Goal: Task Accomplishment & Management: Manage account settings

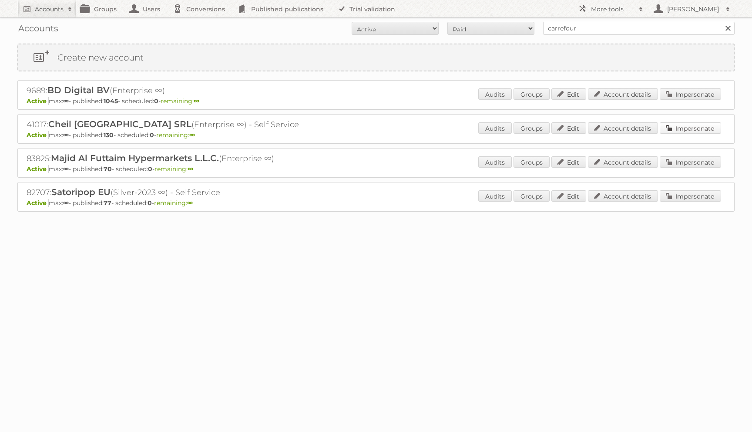
click at [691, 129] on link "Impersonate" at bounding box center [690, 127] width 61 height 11
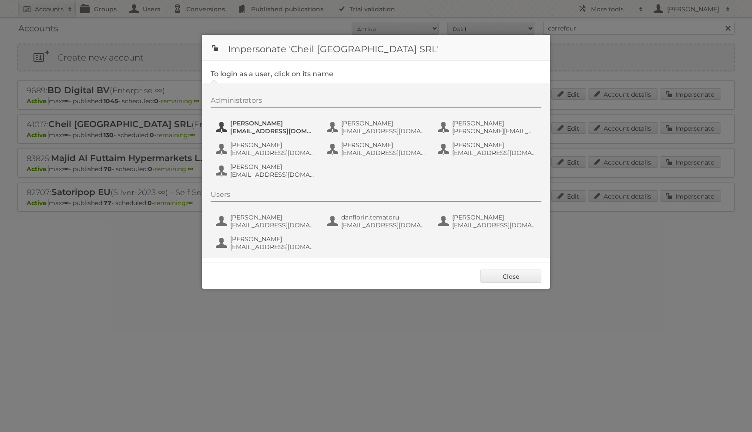
click at [280, 131] on span "andrea_damian@supeco.ro" at bounding box center [272, 131] width 84 height 8
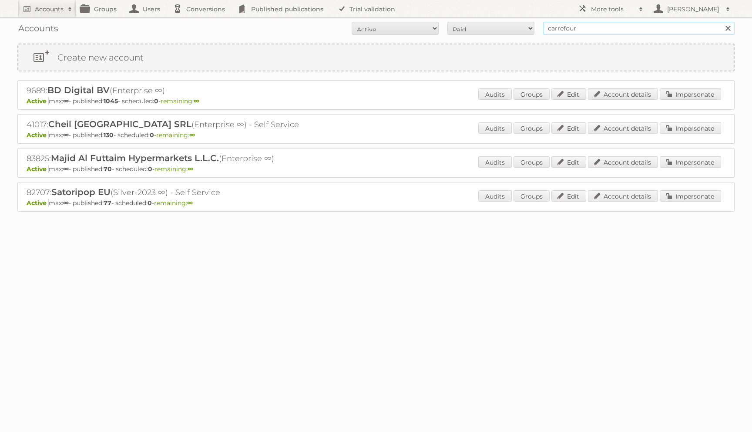
click at [651, 27] on input "carrefour" at bounding box center [638, 28] width 191 height 13
type input "w"
type input "wayfair"
click at [721, 22] on input "Search" at bounding box center [727, 28] width 13 height 13
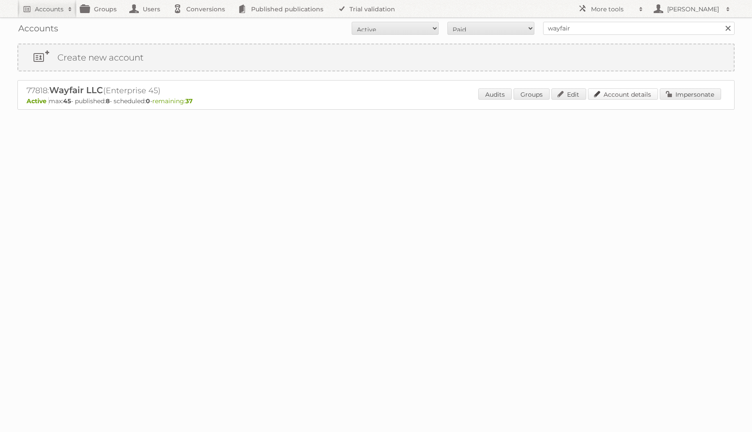
click at [614, 95] on link "Account details" at bounding box center [623, 93] width 70 height 11
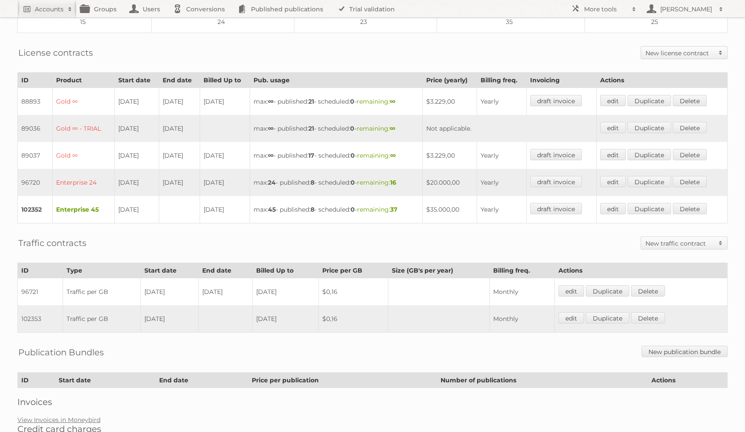
scroll to position [195, 0]
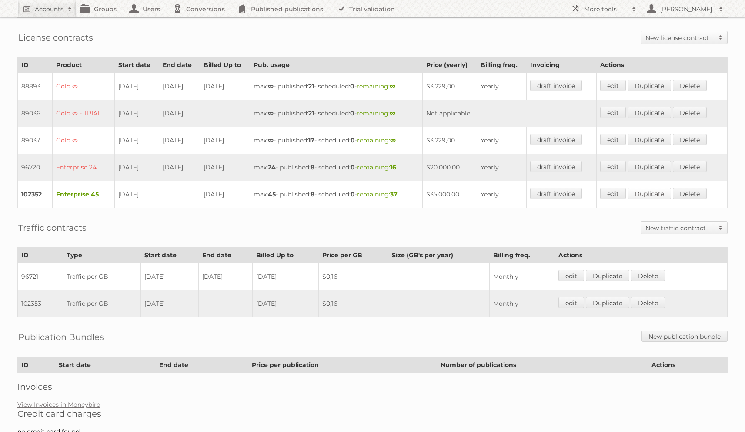
click at [664, 188] on link "Duplicate" at bounding box center [650, 193] width 44 height 11
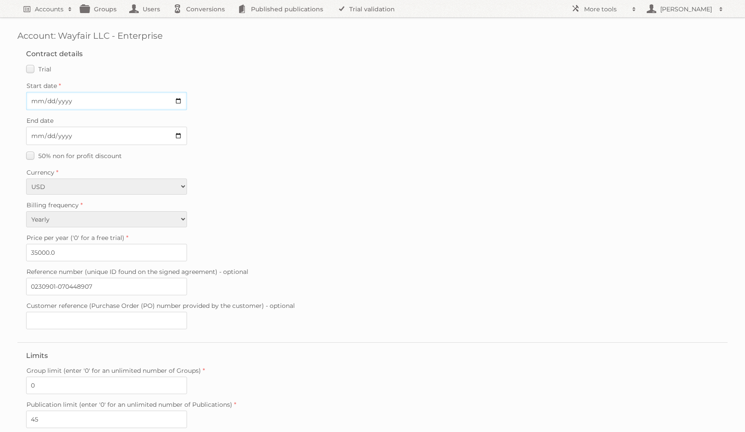
click at [35, 102] on input "Start date" at bounding box center [106, 101] width 161 height 18
type input "2025-07-18"
drag, startPoint x: 43, startPoint y: 249, endPoint x: 0, endPoint y: 236, distance: 44.9
click at [0, 237] on div "Account: Wayfair LLC - Enterprise Contract details Trial Verified trial Start d…" at bounding box center [372, 272] width 745 height 545
type input "23324.0"
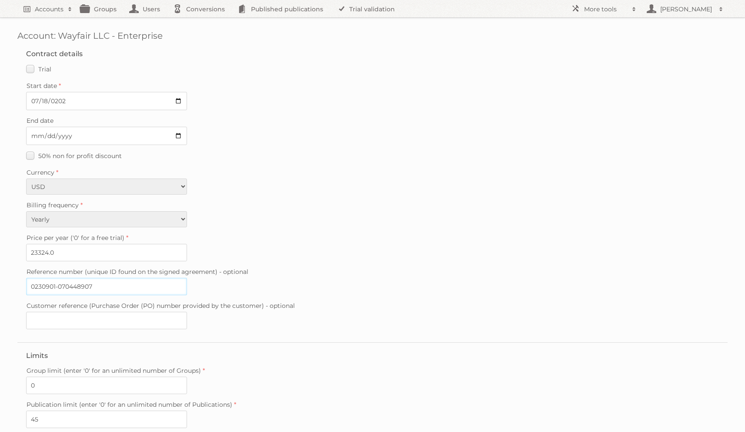
click at [76, 284] on input "0230901-070448907" at bounding box center [106, 286] width 161 height 17
click at [77, 284] on input "0230901-070448907" at bounding box center [106, 286] width 161 height 17
click at [121, 283] on input "0230901-070448907" at bounding box center [106, 286] width 161 height 17
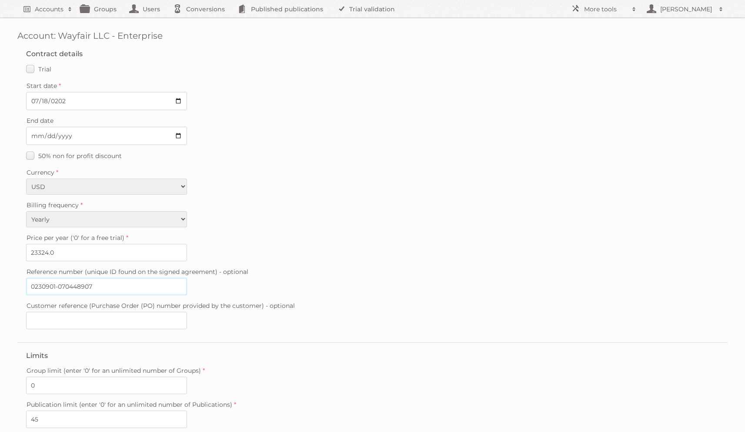
click at [121, 283] on input "0230901-070448907" at bounding box center [106, 286] width 161 height 17
paste input "20250812-162728519"
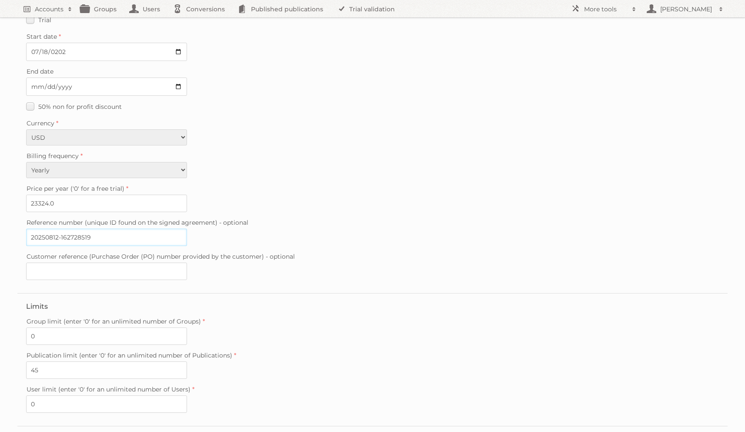
scroll to position [97, 0]
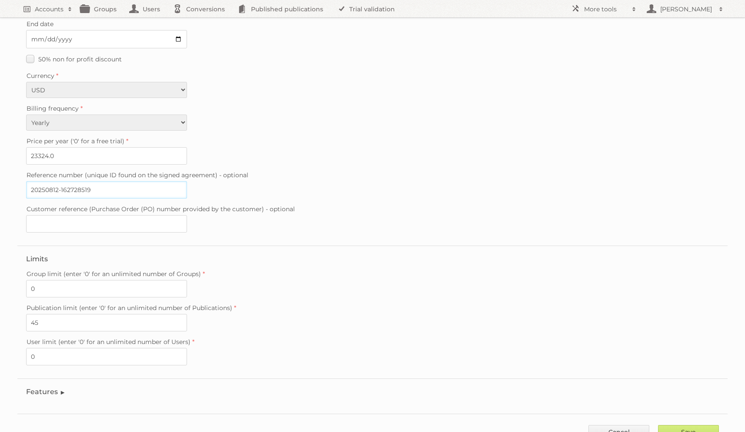
type input "20250812-162728519"
click at [50, 319] on input "45" at bounding box center [106, 322] width 161 height 17
type input "28"
drag, startPoint x: 370, startPoint y: 305, endPoint x: 367, endPoint y: 299, distance: 6.0
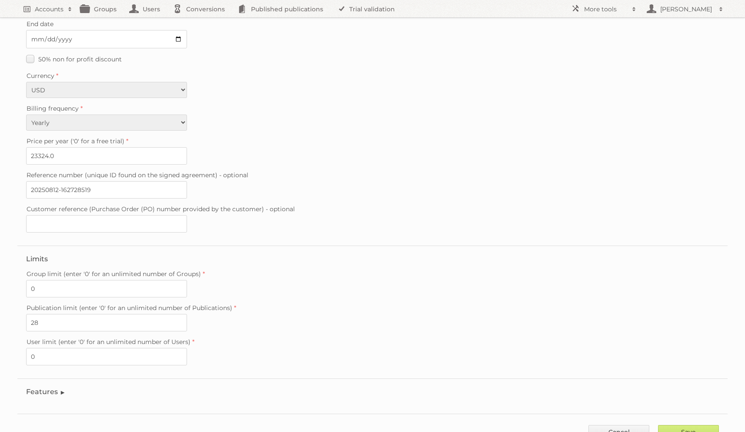
click at [370, 305] on label "Publication limit (enter '0' for an unlimited number of Publications)" at bounding box center [372, 308] width 693 height 12
click at [187, 314] on input "28" at bounding box center [106, 322] width 161 height 17
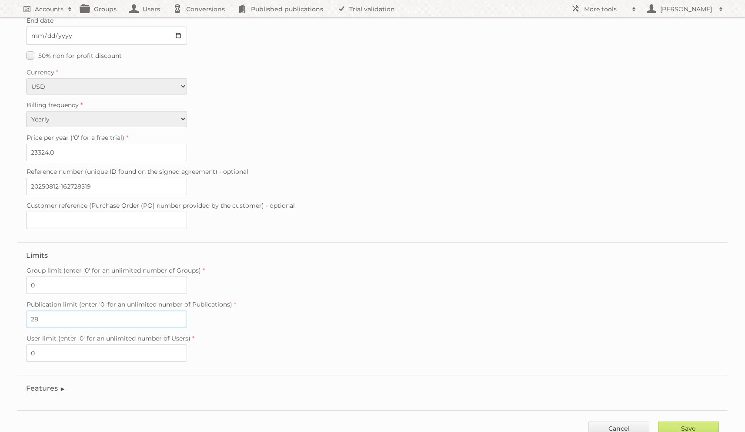
scroll to position [123, 0]
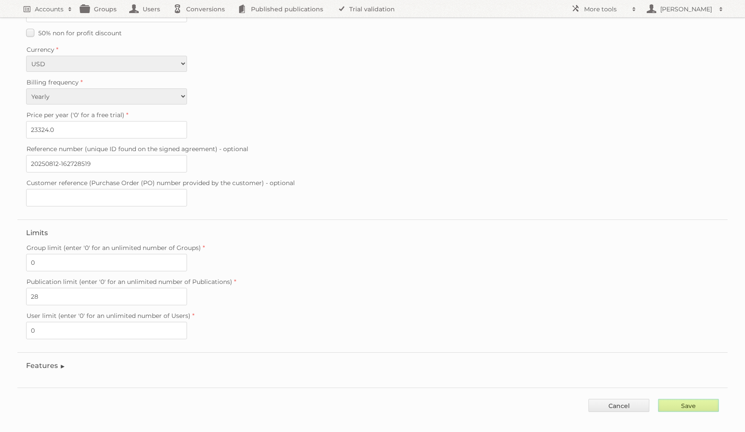
click at [680, 400] on input "Save" at bounding box center [688, 405] width 61 height 13
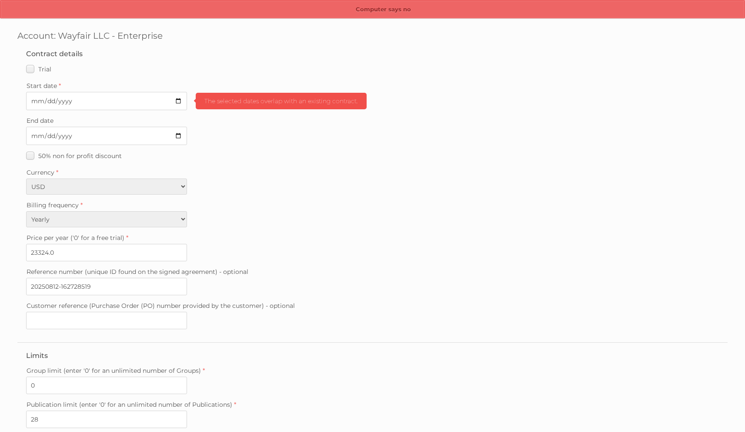
scroll to position [123, 0]
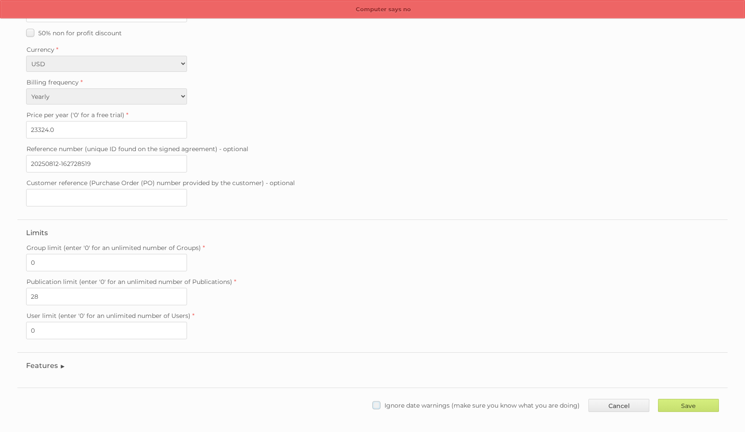
drag, startPoint x: 503, startPoint y: 396, endPoint x: 554, endPoint y: 396, distance: 50.5
click at [503, 401] on span "Ignore date warnings (make sure you know what you are doing)" at bounding box center [482, 405] width 195 height 8
click at [0, 0] on input "Ignore date warnings (make sure you know what you are doing)" at bounding box center [0, 0] width 0 height 0
click at [691, 399] on input "Save" at bounding box center [688, 405] width 61 height 13
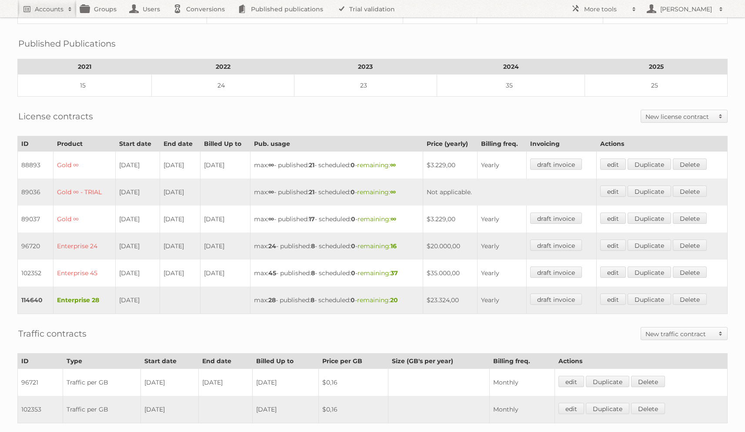
scroll to position [238, 0]
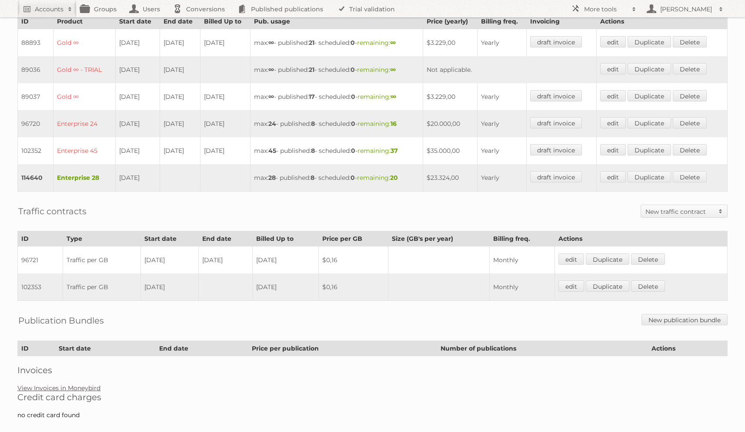
click at [93, 384] on link "View Invoices in Moneybird" at bounding box center [58, 388] width 83 height 8
click at [616, 144] on link "edit" at bounding box center [613, 149] width 26 height 11
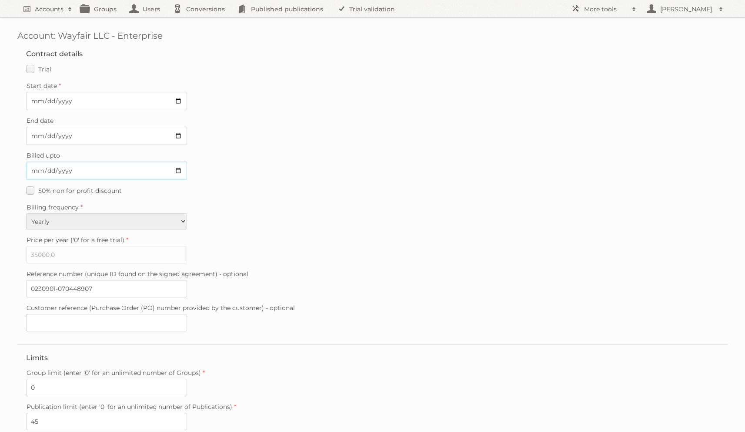
click at [54, 170] on input "[DATE]" at bounding box center [106, 170] width 161 height 18
type input "[DATE]"
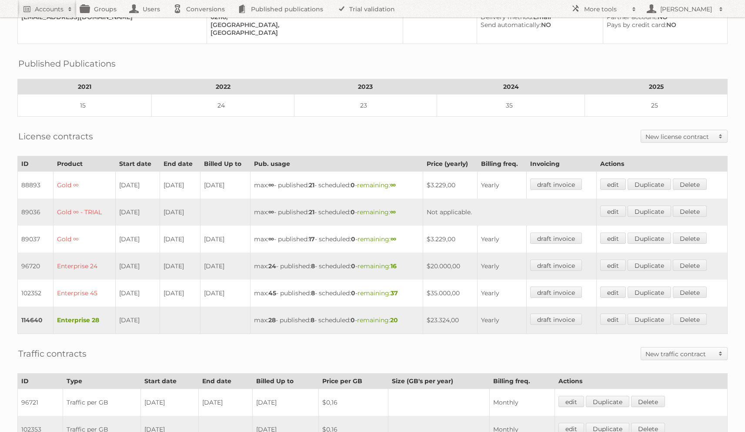
scroll to position [210, 0]
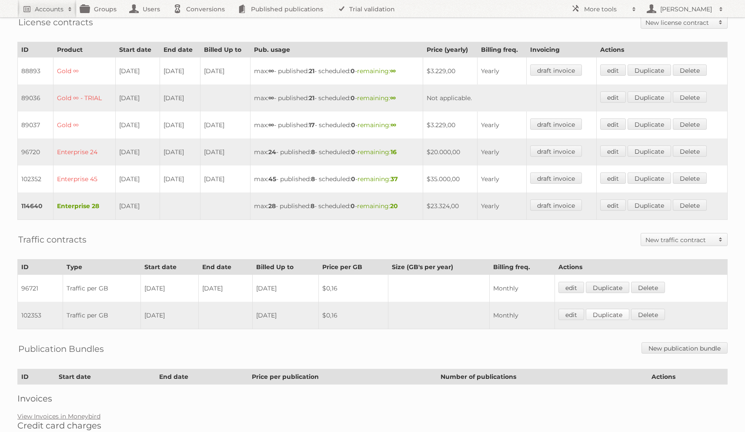
click at [618, 311] on link "Duplicate" at bounding box center [608, 314] width 44 height 11
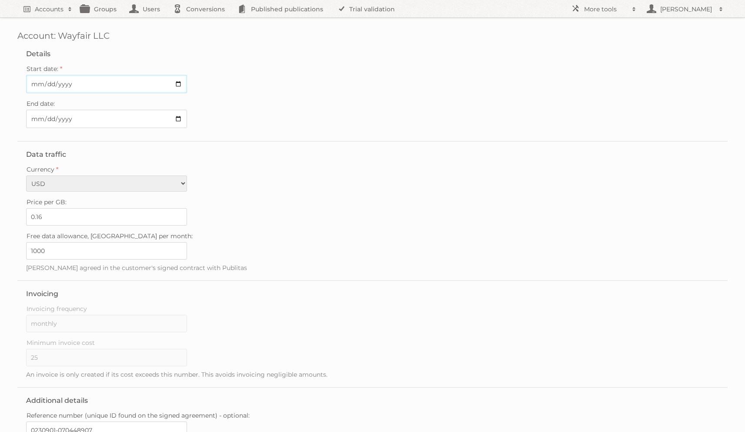
click at [36, 80] on input "Start date:" at bounding box center [106, 84] width 161 height 18
type input "2025-07-18"
click at [397, 269] on fieldset "Data traffic Currency EUR USD Price per GB: 0.16 Free data allowance, GB per mo…" at bounding box center [372, 210] width 711 height 139
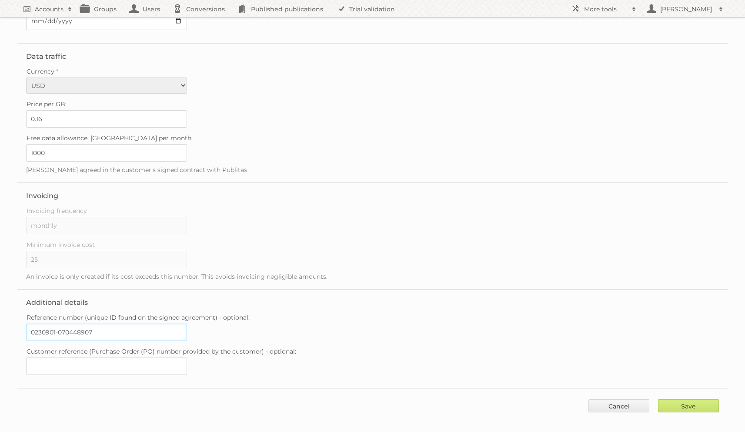
click at [125, 325] on input "0230901-070448907" at bounding box center [106, 331] width 161 height 17
paste input "text"
paste input "20250812-162728519"
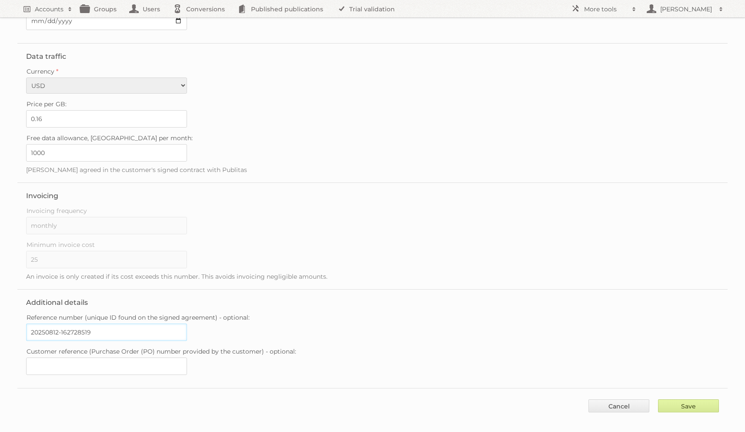
type input "20250812-162728519"
click at [678, 399] on input "Save" at bounding box center [688, 405] width 61 height 13
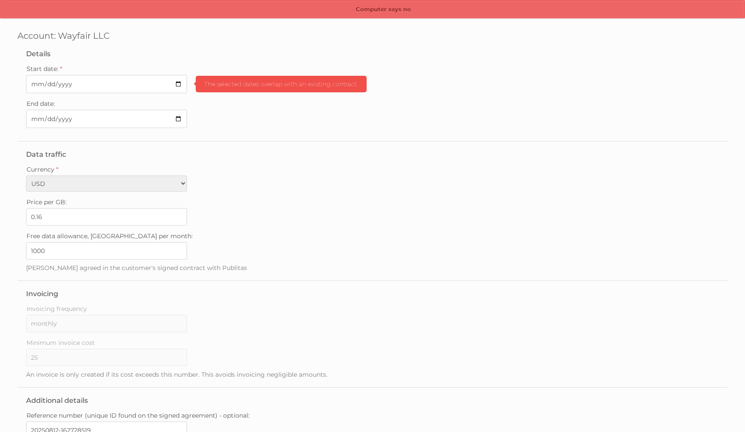
scroll to position [98, 0]
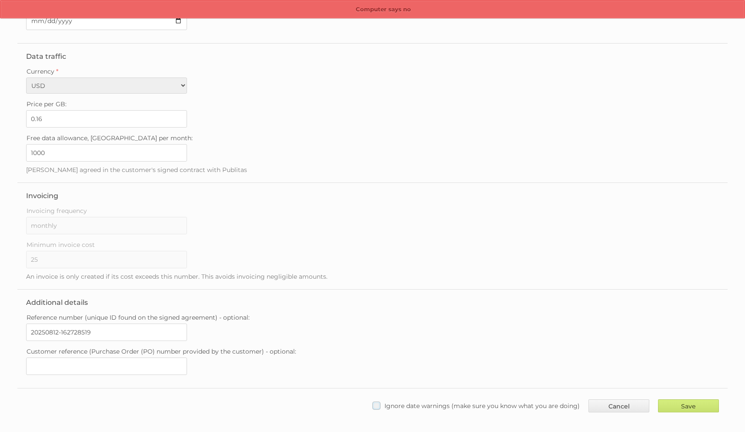
drag, startPoint x: 451, startPoint y: 397, endPoint x: 459, endPoint y: 395, distance: 7.6
click at [451, 402] on span "Ignore date warnings (make sure you know what you are doing)" at bounding box center [482, 406] width 195 height 8
click at [0, 0] on input "Ignore date warnings (make sure you know what you are doing)" at bounding box center [0, 0] width 0 height 0
click at [691, 403] on input "Save" at bounding box center [688, 405] width 61 height 13
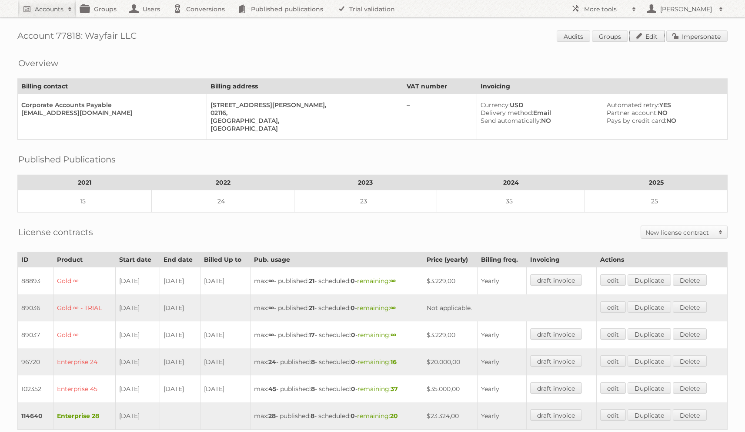
click at [646, 38] on link "Edit" at bounding box center [647, 35] width 35 height 11
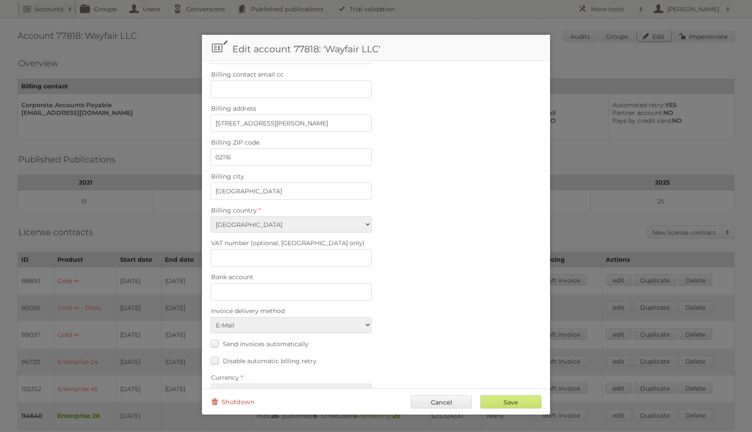
scroll to position [262, 0]
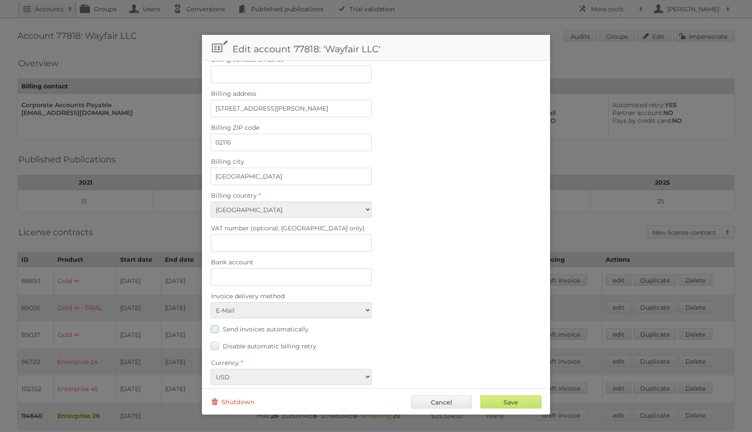
click at [237, 325] on span "Send invoices automatically" at bounding box center [266, 329] width 86 height 8
click at [0, 0] on input "Send invoices automatically" at bounding box center [0, 0] width 0 height 0
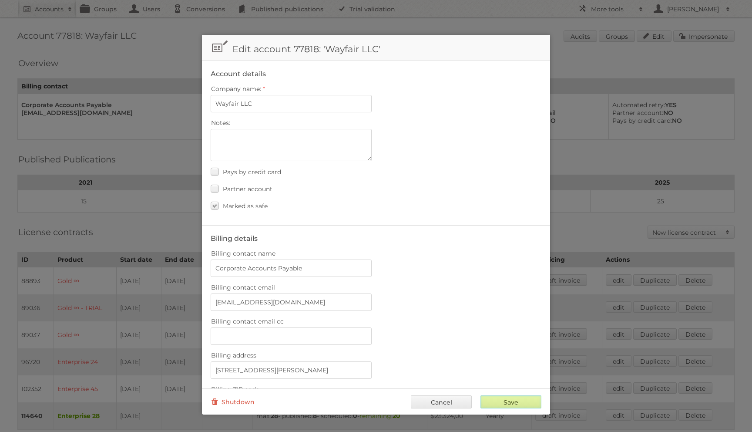
click at [507, 400] on input "Save" at bounding box center [510, 401] width 61 height 13
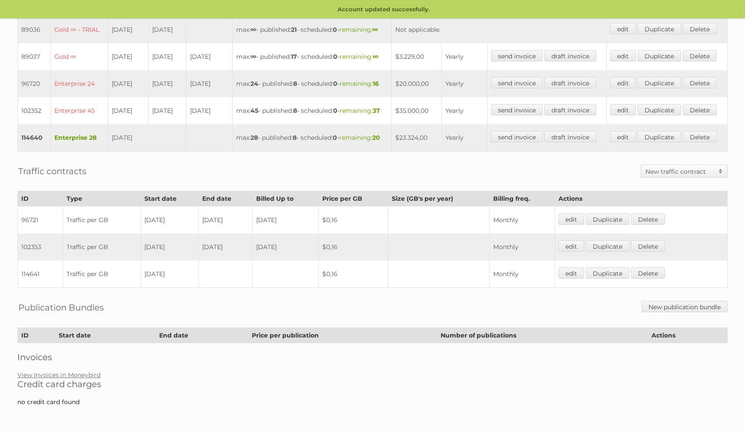
scroll to position [350, 0]
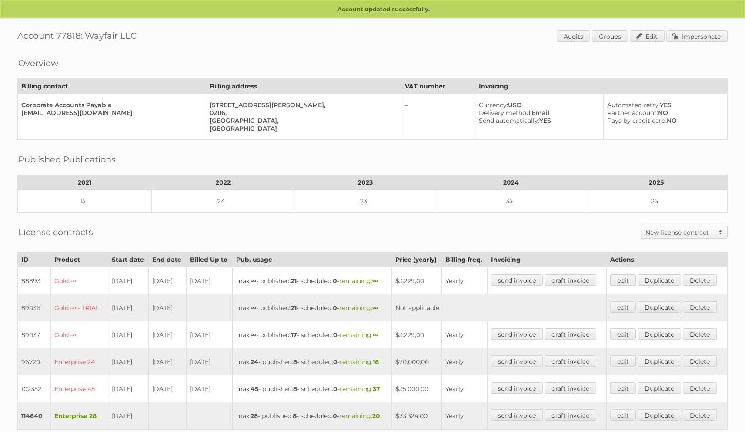
scroll to position [355, 0]
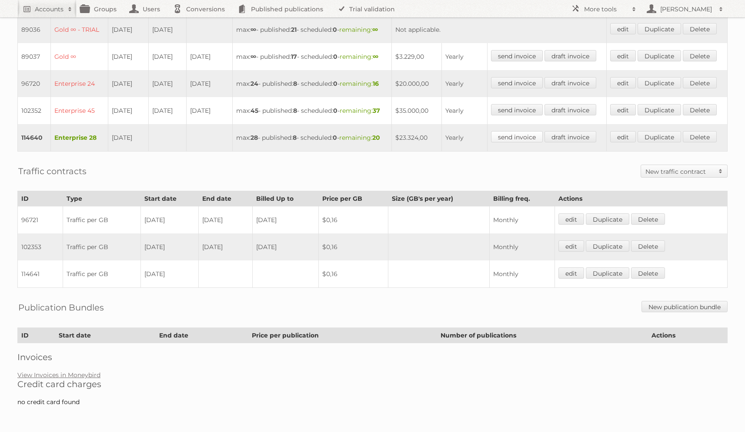
click at [528, 131] on link "send invoice" at bounding box center [517, 136] width 52 height 11
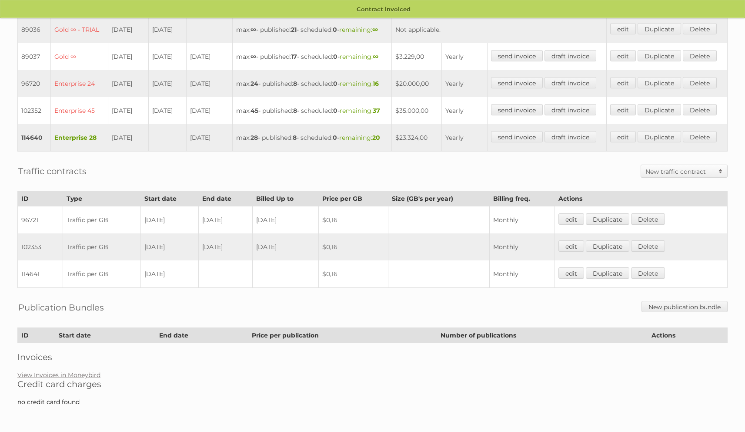
scroll to position [355, 0]
click at [85, 376] on link "View Invoices in Moneybird" at bounding box center [58, 375] width 83 height 8
